Goal: Task Accomplishment & Management: Use online tool/utility

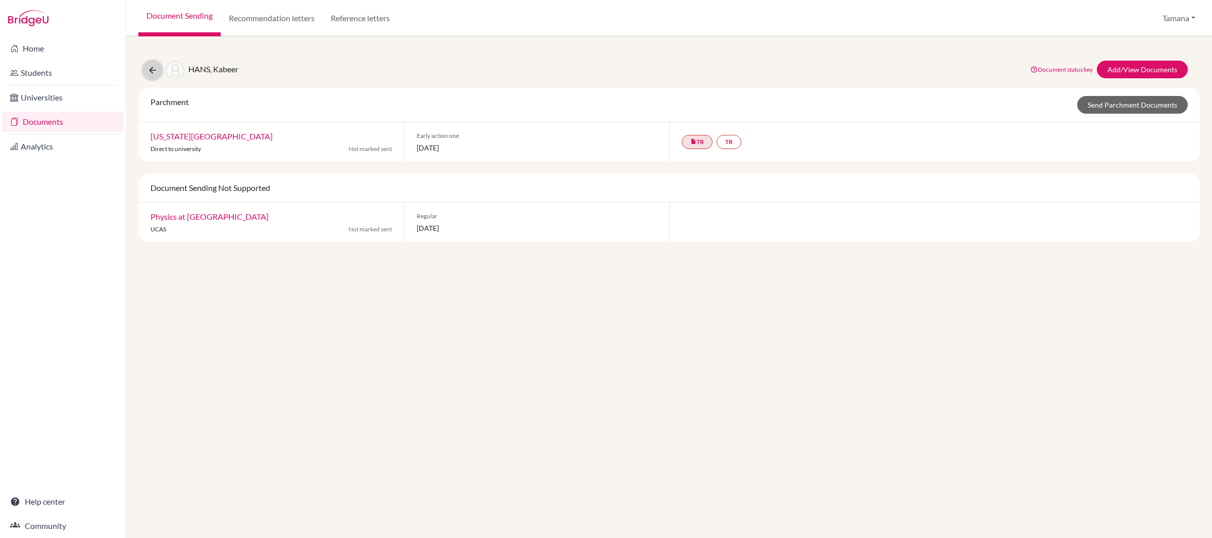
click at [155, 70] on icon at bounding box center [153, 70] width 10 height 10
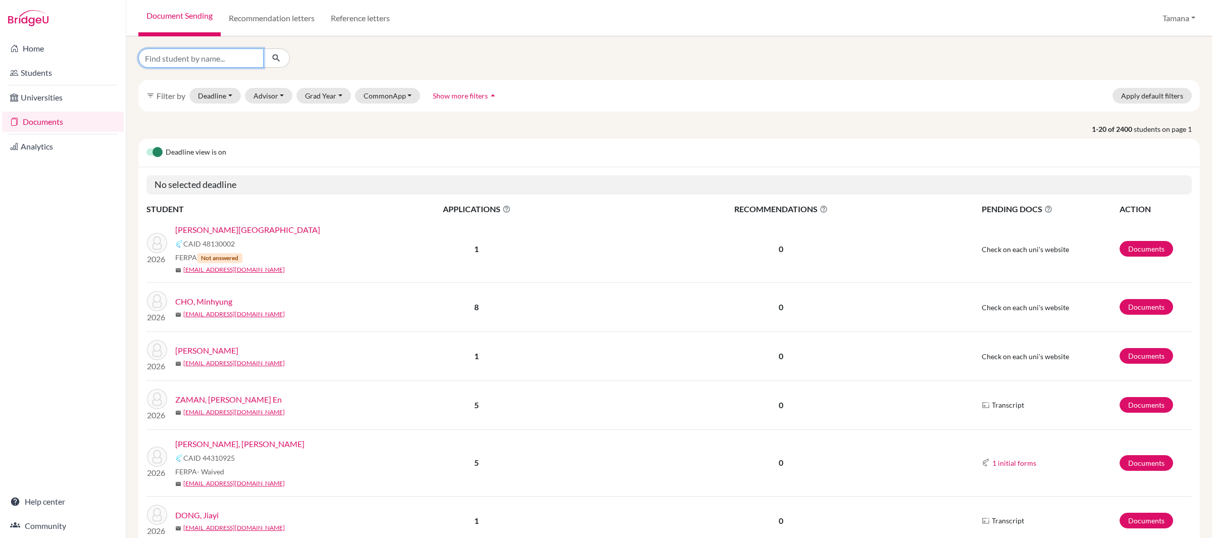
click at [215, 60] on input "Find student by name..." at bounding box center [200, 57] width 125 height 19
type input "kabeer"
click button "submit" at bounding box center [276, 57] width 27 height 19
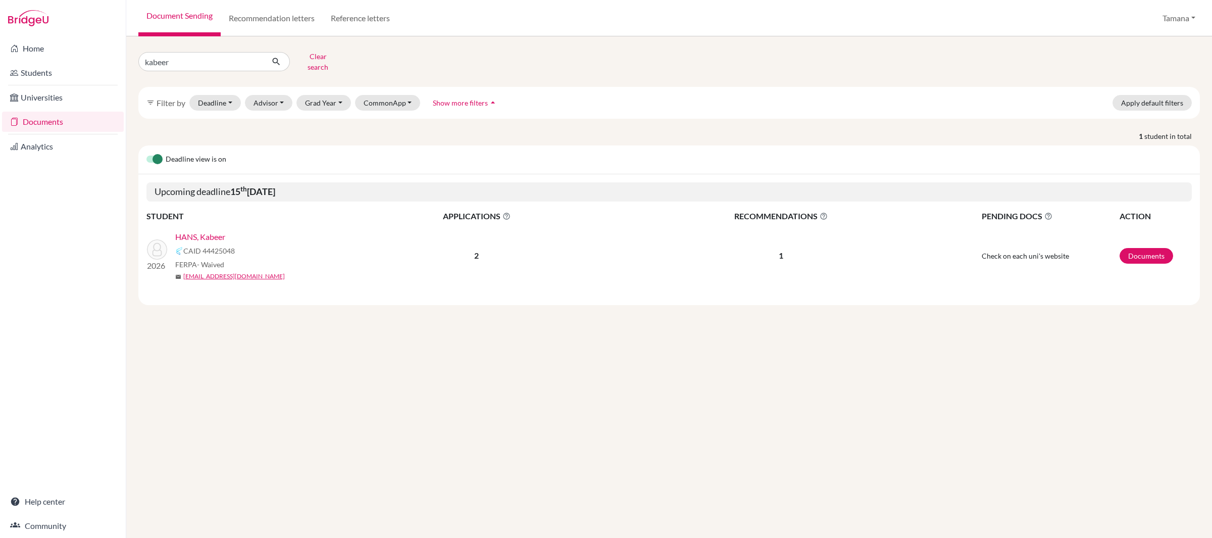
click at [208, 231] on link "HANS, Kabeer" at bounding box center [200, 237] width 50 height 12
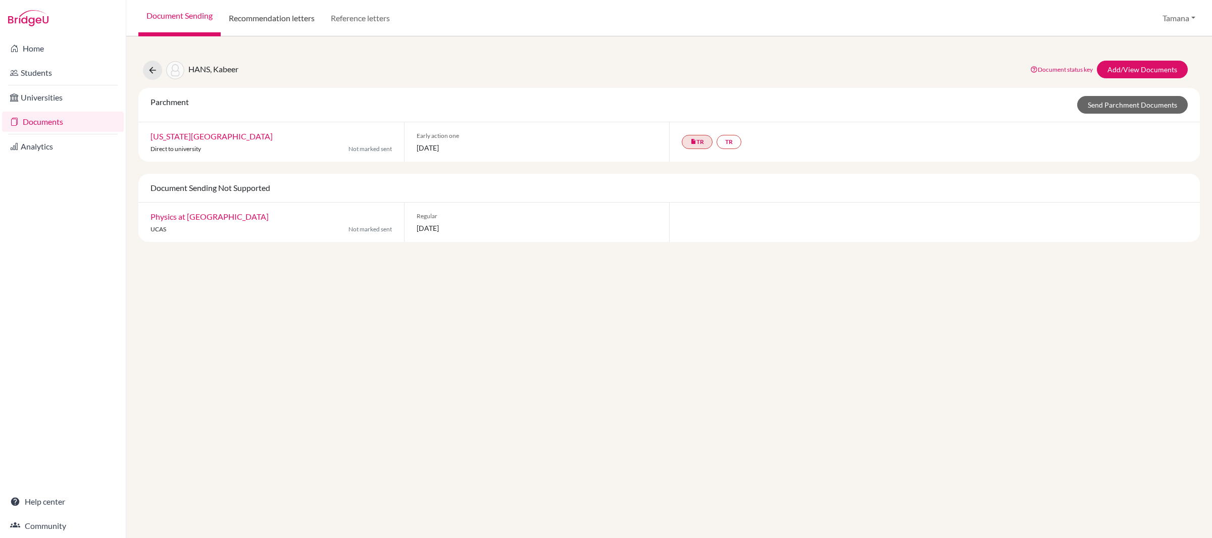
click at [273, 18] on link "Recommendation letters" at bounding box center [272, 18] width 102 height 36
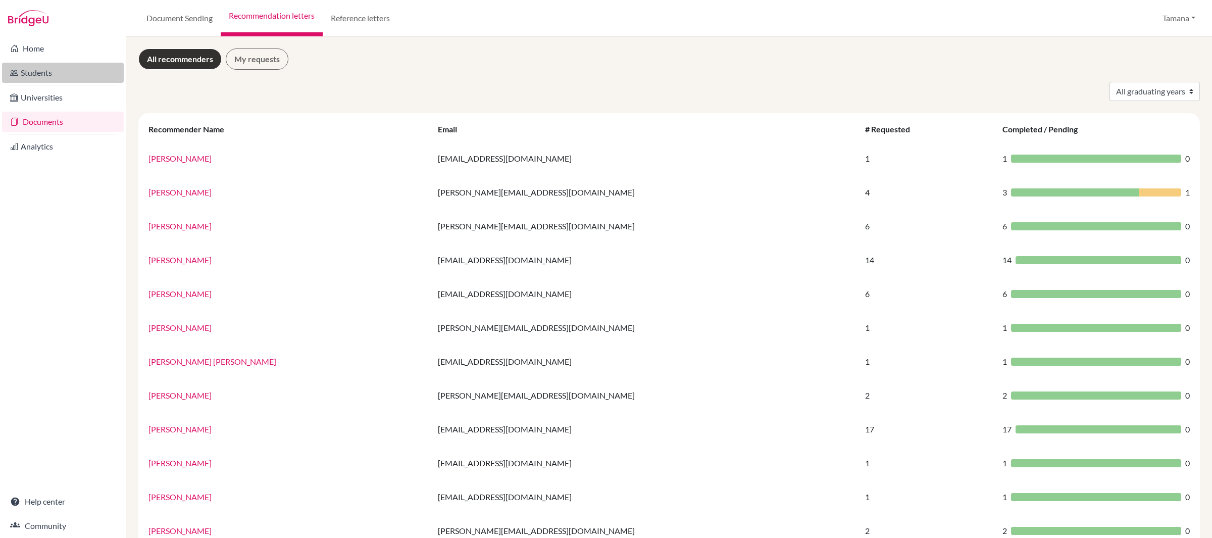
click at [76, 71] on link "Students" at bounding box center [63, 73] width 122 height 20
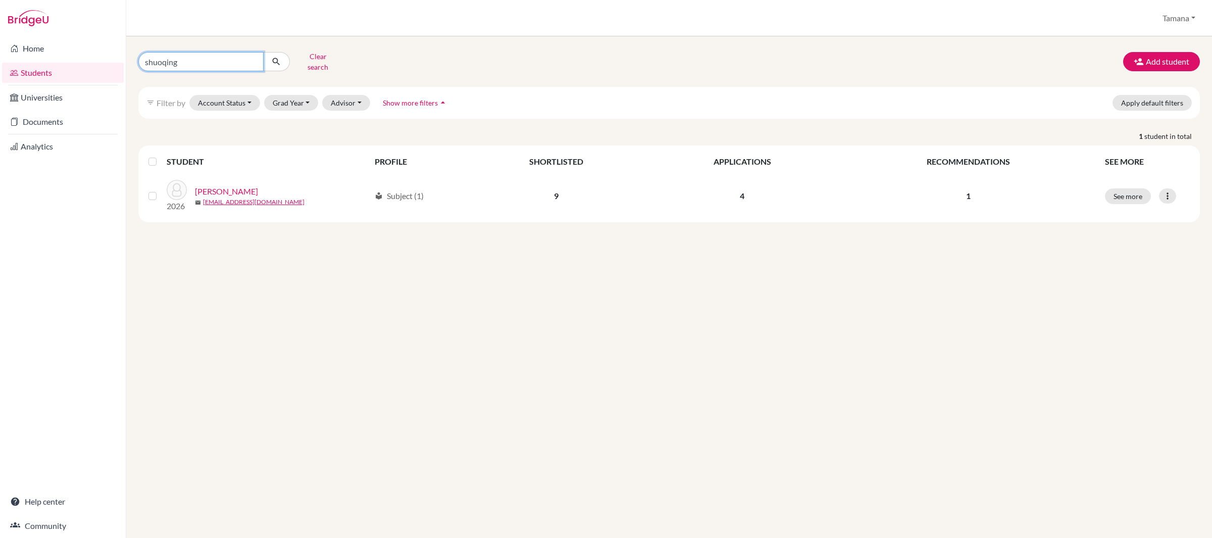
click at [207, 56] on input "shuoqing" at bounding box center [200, 61] width 125 height 19
type input "kabeer"
click button "submit" at bounding box center [276, 61] width 27 height 19
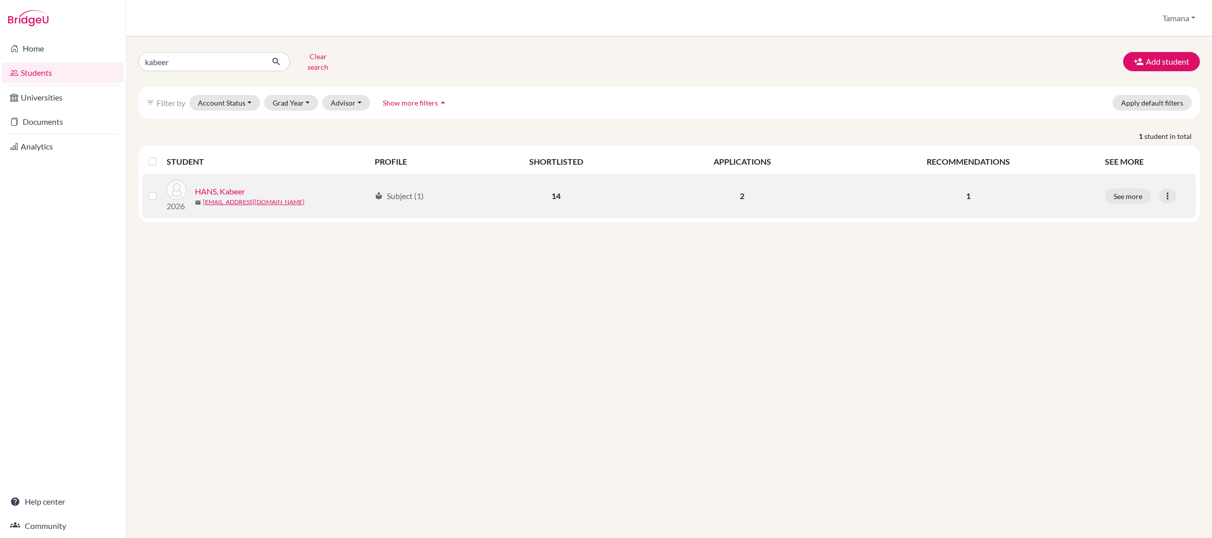
click at [218, 185] on link "HANS, Kabeer" at bounding box center [220, 191] width 50 height 12
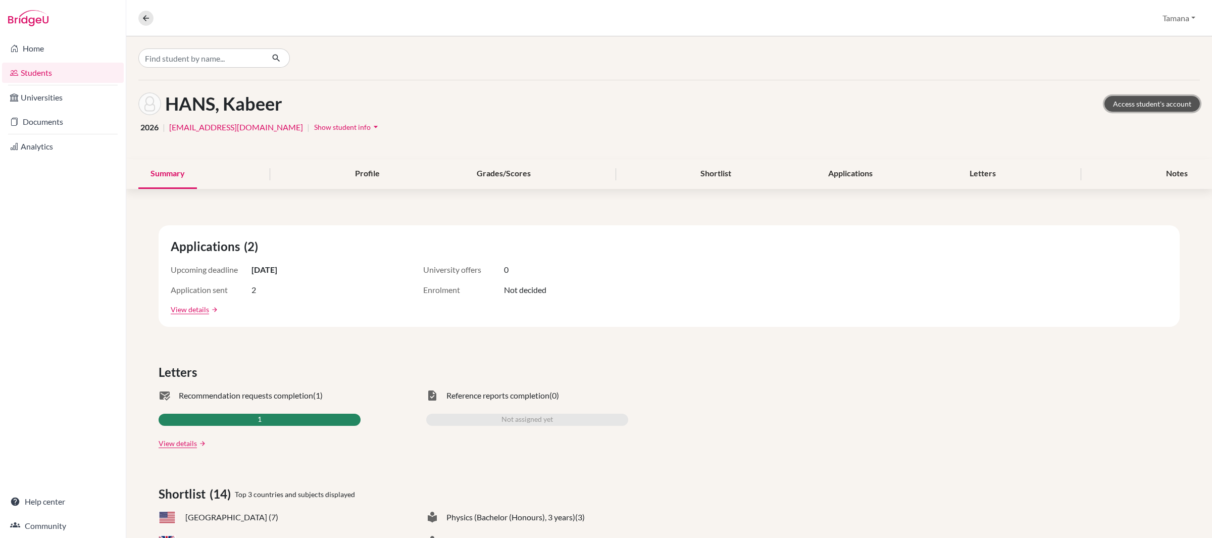
click at [1152, 101] on link "Access student's account" at bounding box center [1152, 104] width 95 height 16
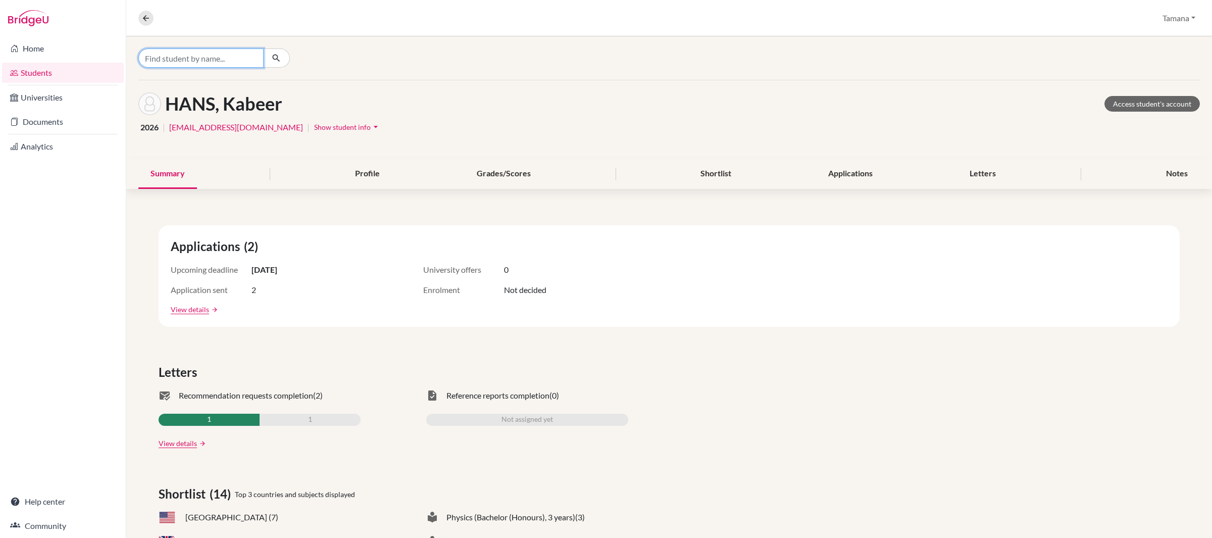
click at [201, 58] on input "Find student by name..." at bounding box center [200, 57] width 125 height 19
type input "shuoqing"
click at [202, 85] on span "shuoqing _wang@my.ofs.edu.sg" at bounding box center [234, 91] width 166 height 12
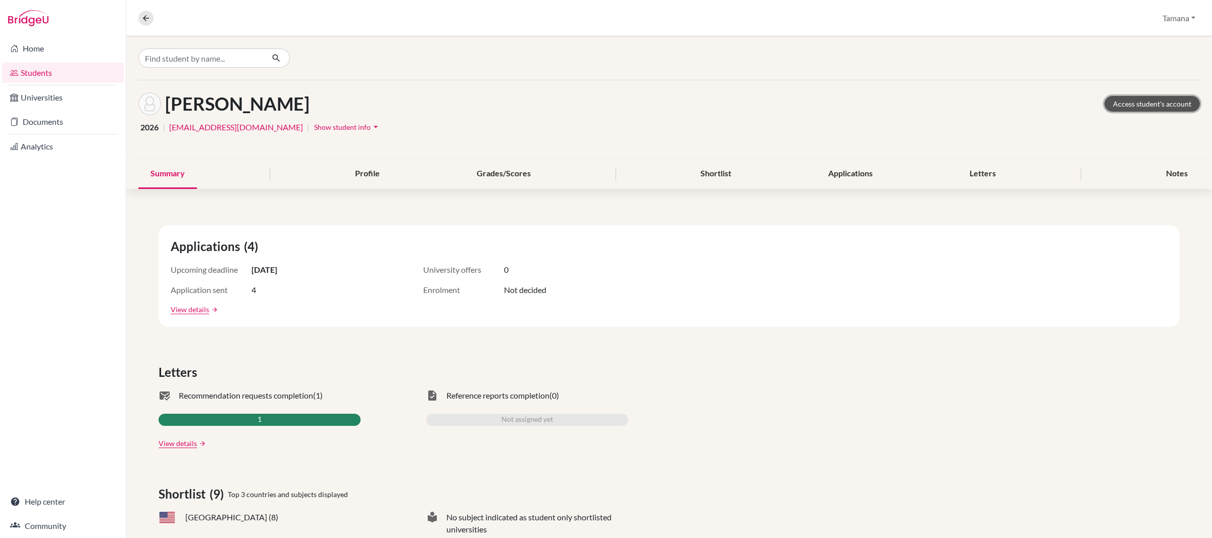
click at [1140, 106] on link "Access student's account" at bounding box center [1152, 104] width 95 height 16
